Goal: Transaction & Acquisition: Subscribe to service/newsletter

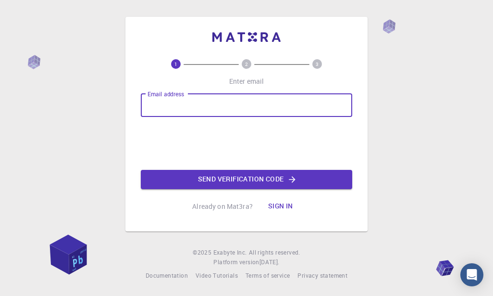
click at [183, 101] on div "Email address Email address" at bounding box center [247, 105] width 212 height 23
type input "gueicedric992@.com"
click at [219, 176] on button "Send verification code" at bounding box center [247, 179] width 212 height 19
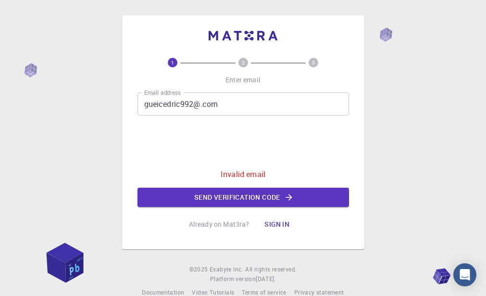
click at [201, 103] on input "gueicedric992@.com" at bounding box center [244, 103] width 212 height 23
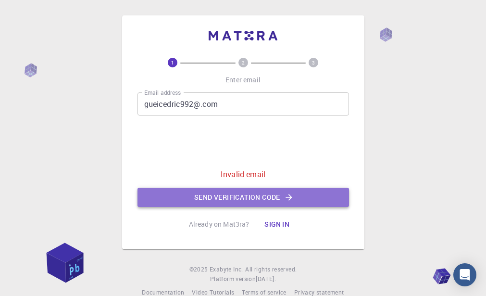
click at [206, 191] on button "Send verification code" at bounding box center [244, 197] width 212 height 19
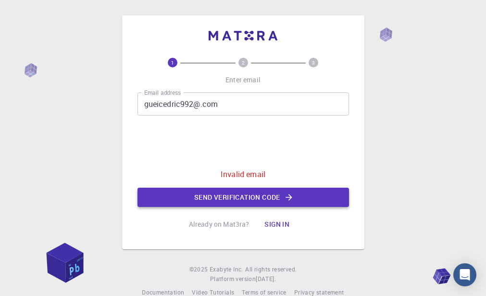
click at [206, 191] on button "Send verification code" at bounding box center [244, 197] width 212 height 19
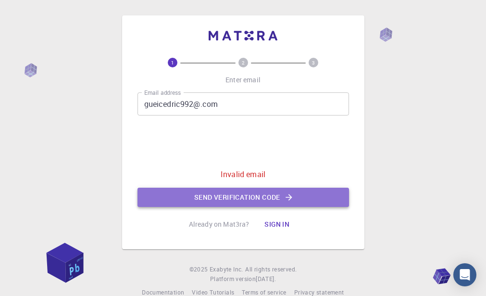
click at [206, 191] on button "Send verification code" at bounding box center [244, 197] width 212 height 19
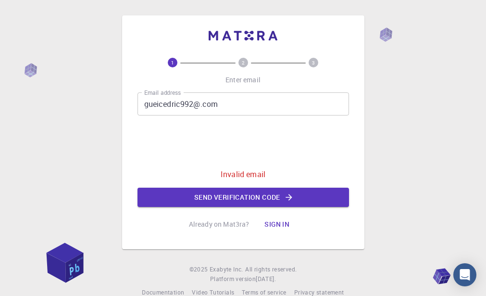
click at [233, 104] on input "gueicedric992@.com" at bounding box center [244, 103] width 212 height 23
